Goal: Task Accomplishment & Management: Use online tool/utility

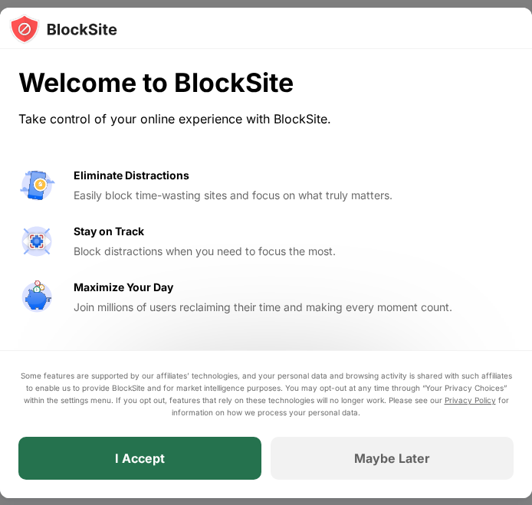
click at [210, 462] on div "I Accept" at bounding box center [139, 458] width 243 height 43
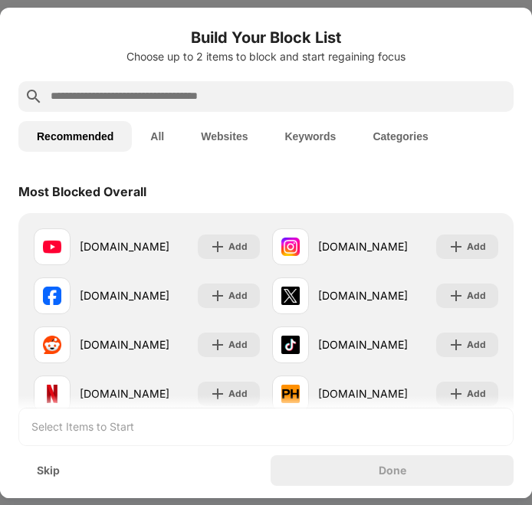
click at [294, 88] on input "text" at bounding box center [278, 96] width 459 height 18
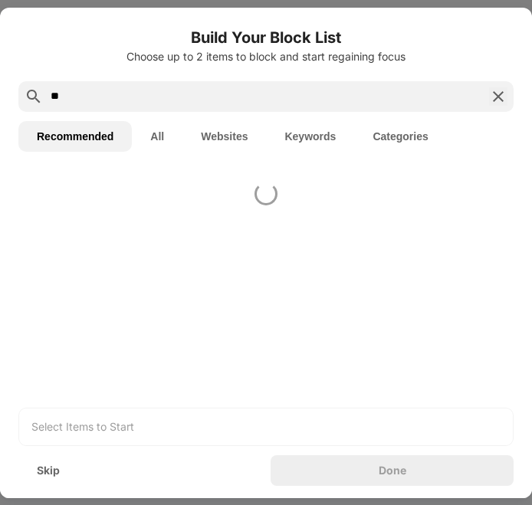
type input "*"
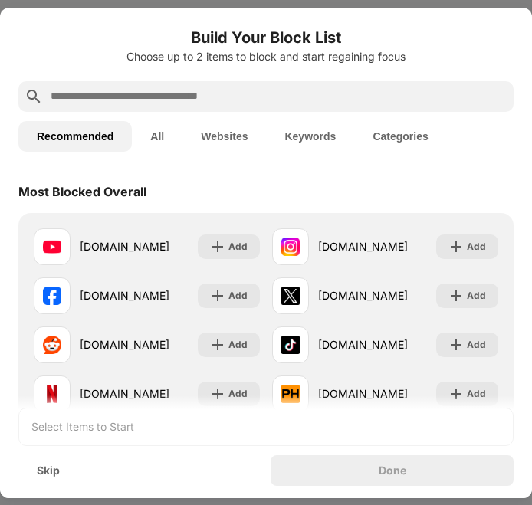
click at [378, 140] on button "Categories" at bounding box center [400, 136] width 92 height 31
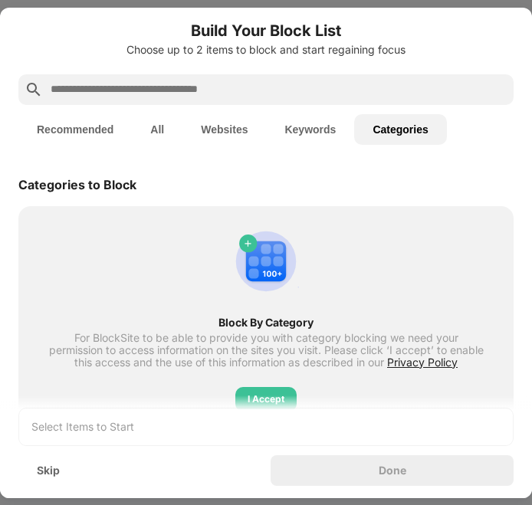
scroll to position [15, 0]
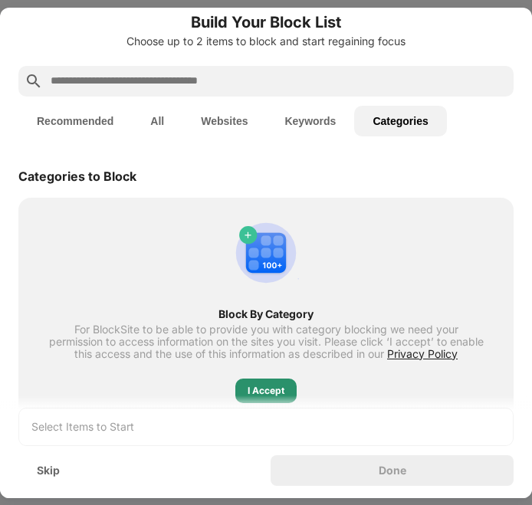
click at [267, 384] on div "I Accept" at bounding box center [266, 390] width 37 height 15
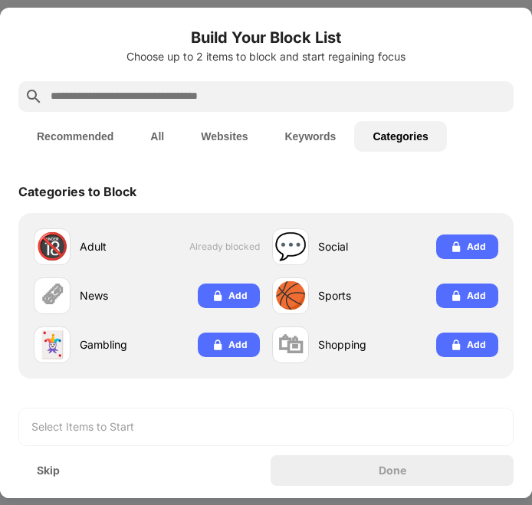
scroll to position [0, 0]
click at [299, 146] on button "Keywords" at bounding box center [310, 136] width 88 height 31
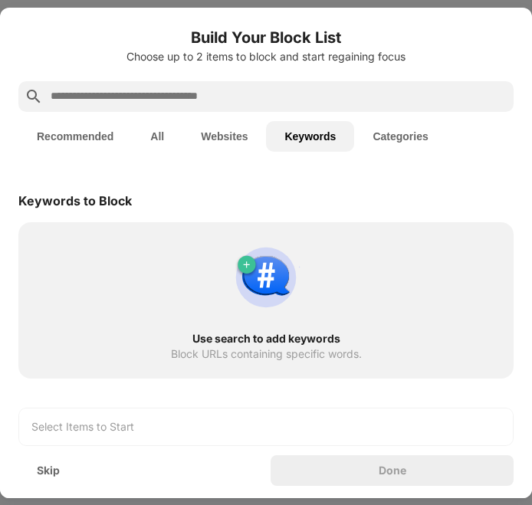
click at [242, 140] on button "Websites" at bounding box center [225, 136] width 84 height 31
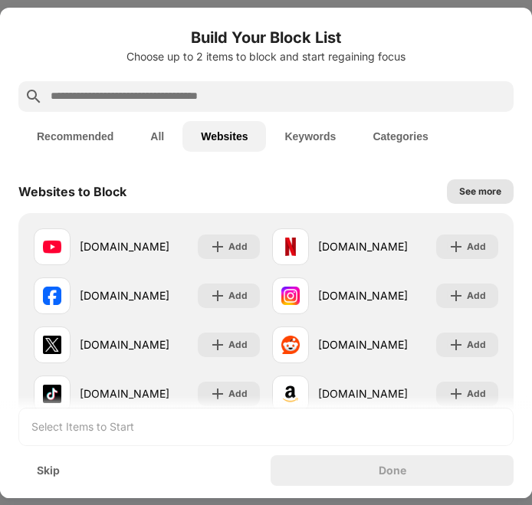
click at [459, 193] on div "See more" at bounding box center [480, 191] width 42 height 15
click at [318, 109] on div at bounding box center [265, 96] width 495 height 31
click at [301, 101] on input "text" at bounding box center [278, 96] width 459 height 18
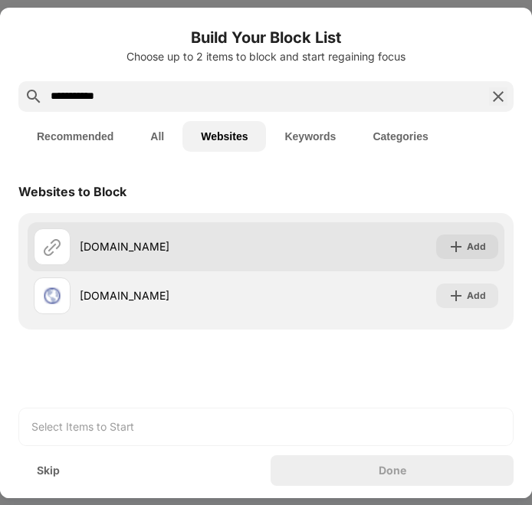
type input "**********"
click at [344, 254] on div "[DOMAIN_NAME] Add" at bounding box center [266, 246] width 477 height 49
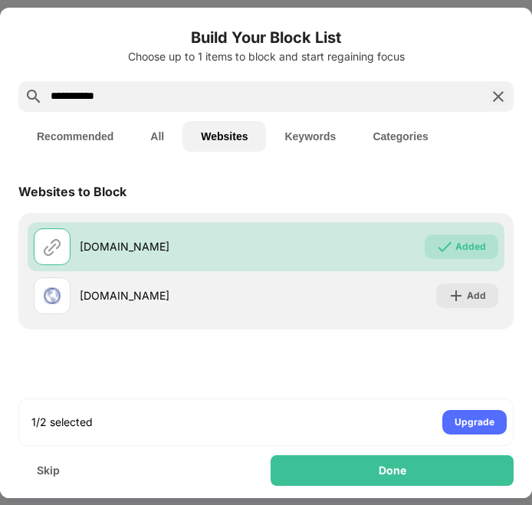
click at [148, 137] on button "All" at bounding box center [157, 136] width 51 height 31
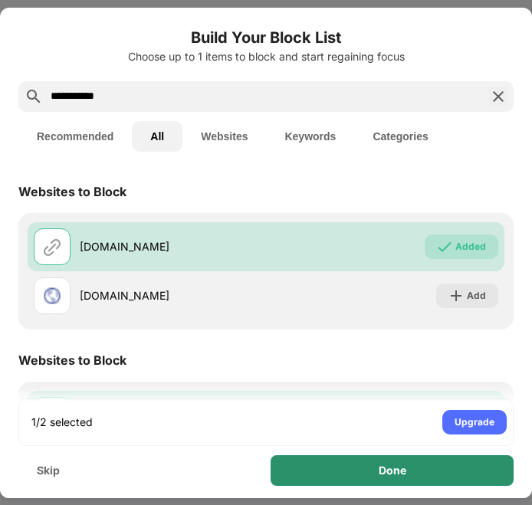
click at [436, 476] on div "Done" at bounding box center [392, 471] width 243 height 31
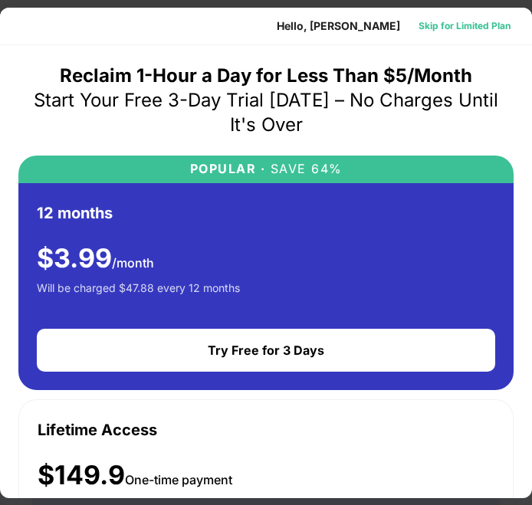
click at [433, 27] on div "Skip for Limited Plan" at bounding box center [465, 25] width 92 height 15
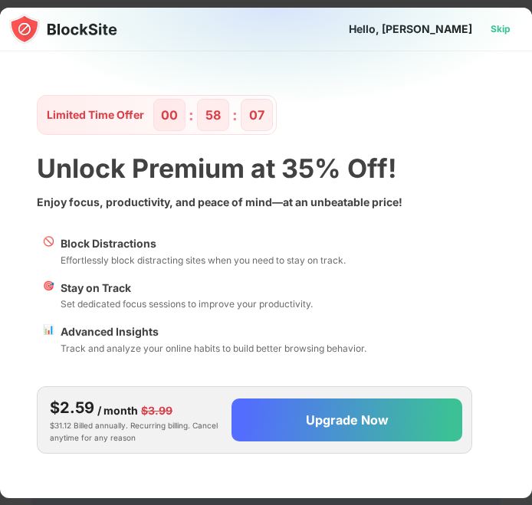
click at [491, 27] on div "Skip" at bounding box center [501, 28] width 20 height 15
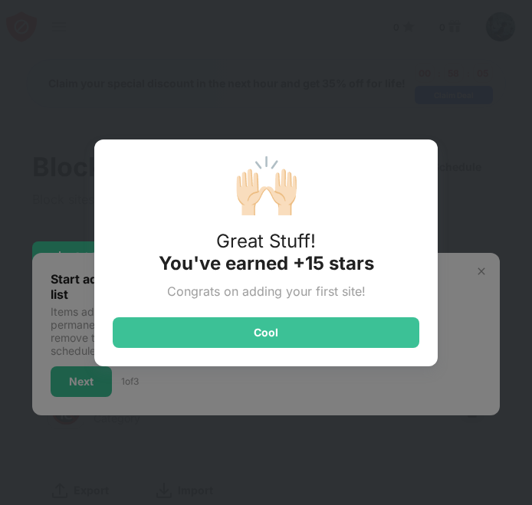
click at [367, 309] on div "🙌🏻 Great Stuff! You've earned +15 stars Congrats on adding your first site! Cool" at bounding box center [266, 253] width 344 height 227
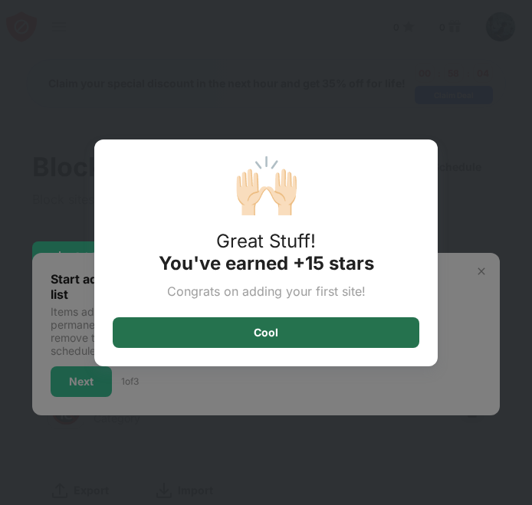
click at [371, 324] on div "Cool" at bounding box center [266, 333] width 307 height 31
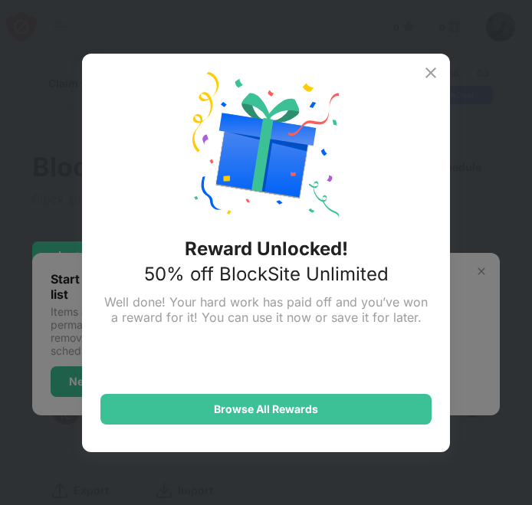
drag, startPoint x: 466, startPoint y: 293, endPoint x: 355, endPoint y: 268, distance: 114.1
click at [466, 292] on div "Reward Unlocked! 50% off BlockSite Unlimited Well done! Your hard work has paid…" at bounding box center [266, 252] width 532 height 505
click at [433, 74] on img at bounding box center [431, 73] width 18 height 18
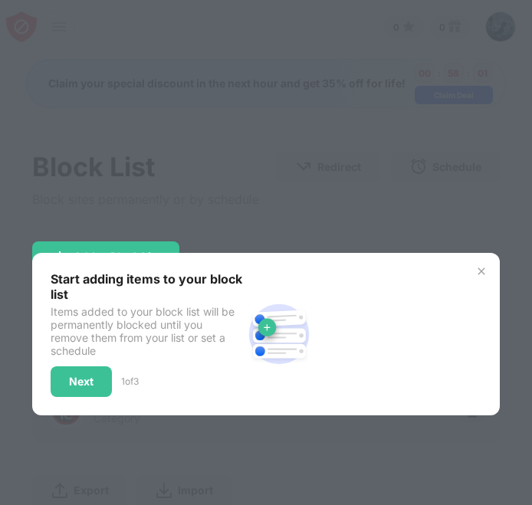
click at [479, 275] on img at bounding box center [482, 271] width 12 height 12
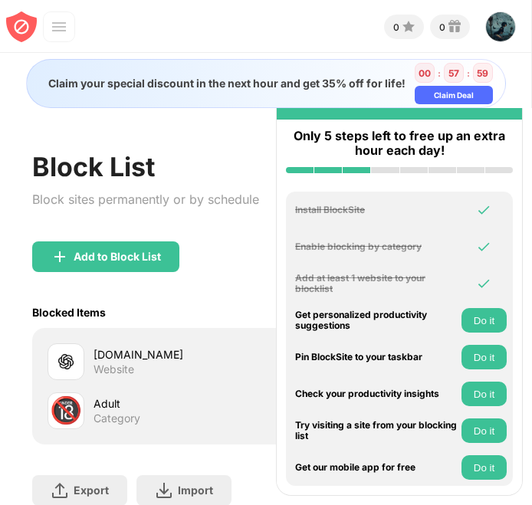
click at [405, 124] on div "Only 5 steps left to free up an extra hour each day!" at bounding box center [399, 151] width 245 height 63
click at [410, 118] on div "Let's get started Only 5 steps left to free up an extra hour each day! Install …" at bounding box center [399, 288] width 247 height 415
click at [446, 109] on div "Let's get started" at bounding box center [399, 101] width 245 height 38
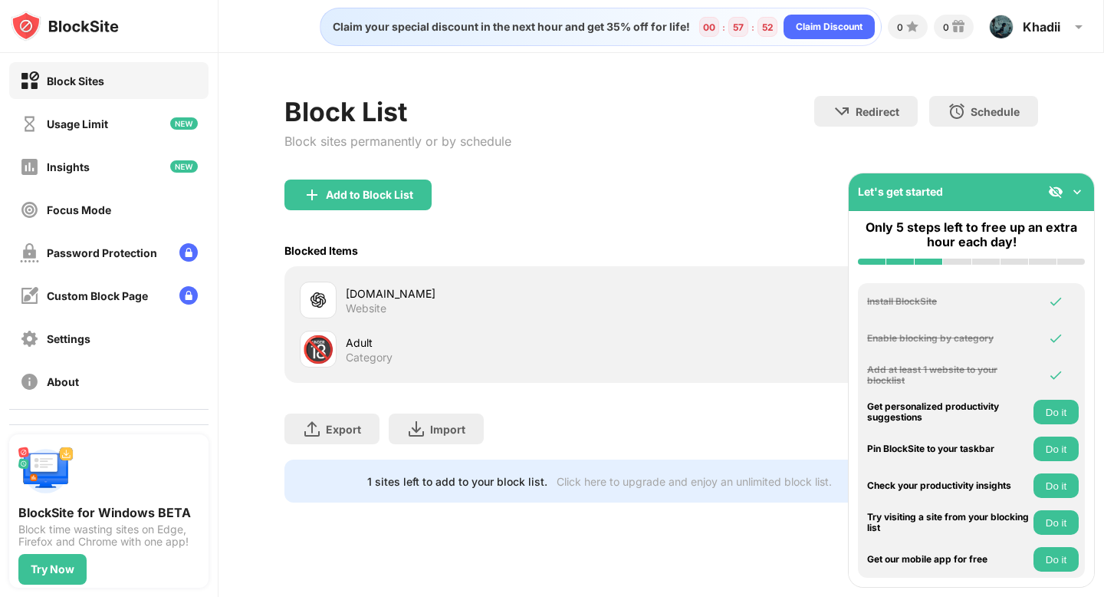
click at [532, 197] on img at bounding box center [1055, 191] width 15 height 15
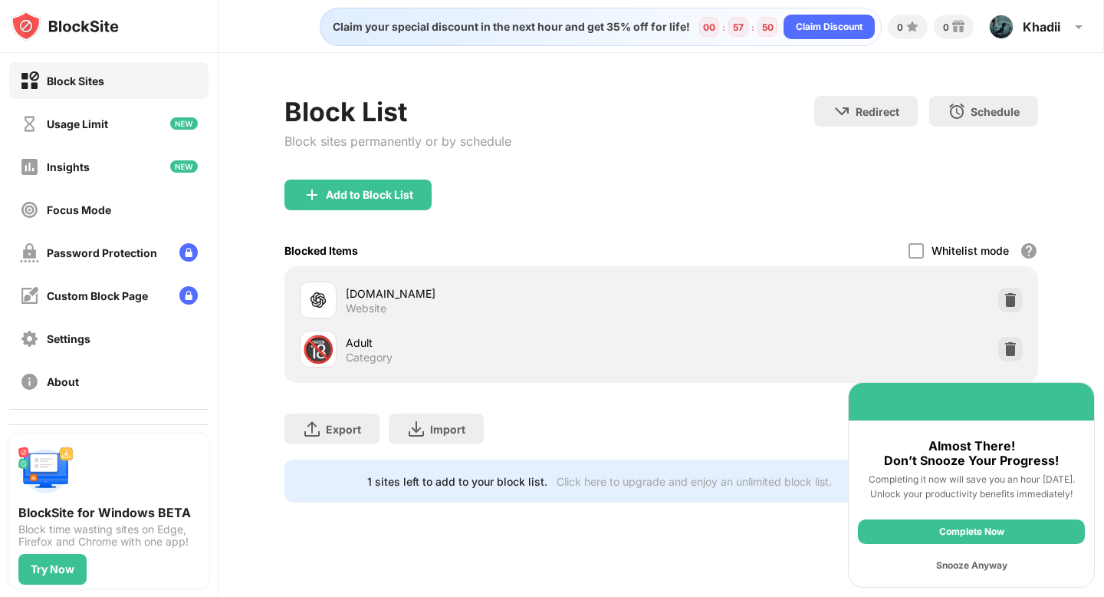
click at [532, 505] on div "Snooze Anyway" at bounding box center [971, 565] width 227 height 25
